Goal: Information Seeking & Learning: Compare options

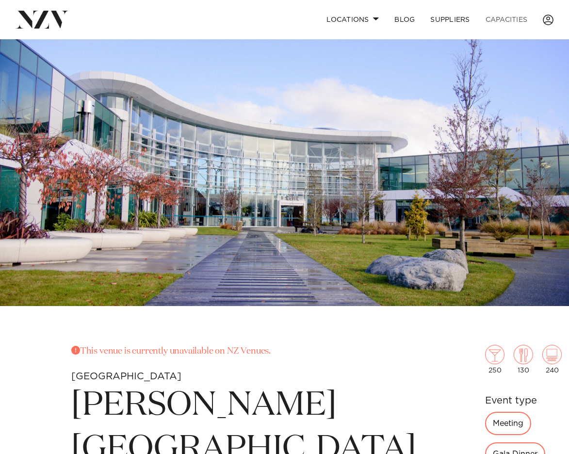
click at [487, 25] on link "Capacities" at bounding box center [507, 19] width 58 height 21
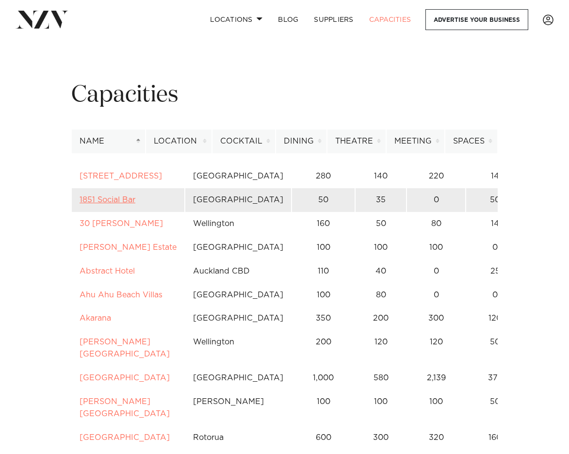
click at [122, 204] on link "1851 Social Bar" at bounding box center [108, 200] width 56 height 8
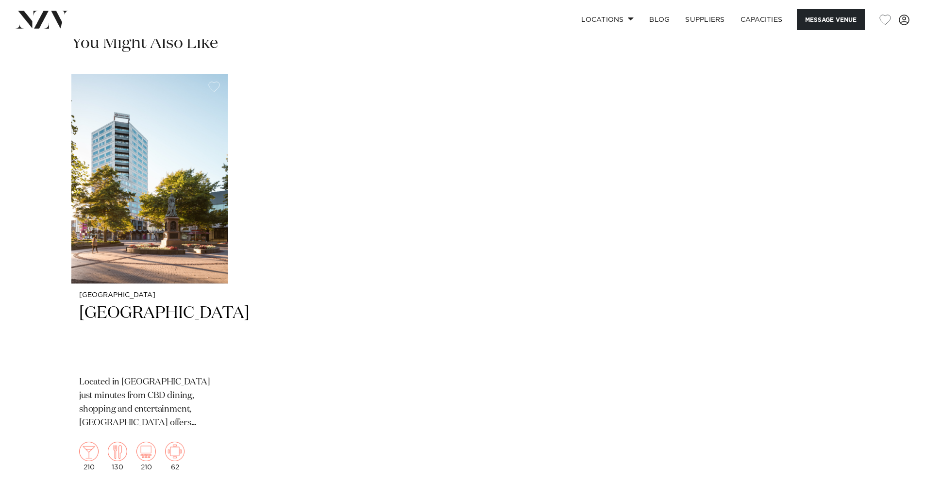
scroll to position [1614, 0]
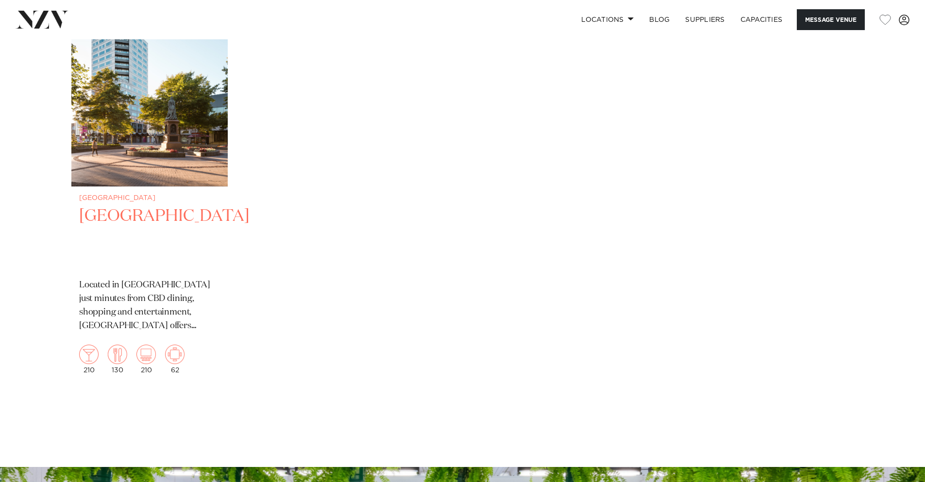
click at [135, 220] on h2 "[GEOGRAPHIC_DATA]" at bounding box center [149, 238] width 141 height 66
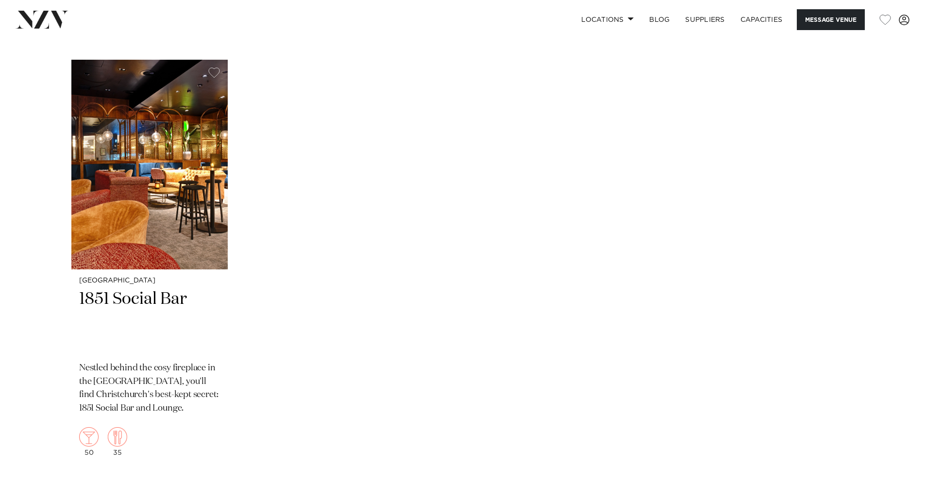
scroll to position [2039, 0]
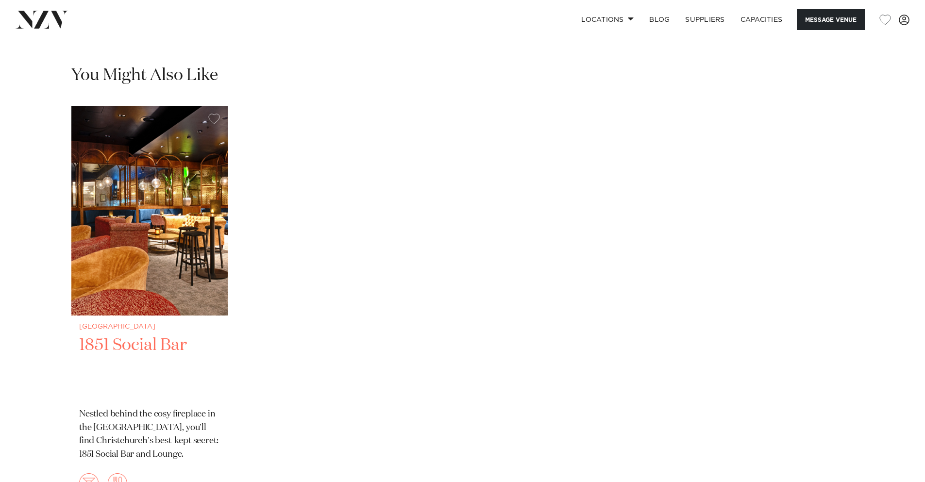
click at [118, 339] on h2 "1851 Social Bar" at bounding box center [149, 367] width 141 height 66
